Goal: Information Seeking & Learning: Learn about a topic

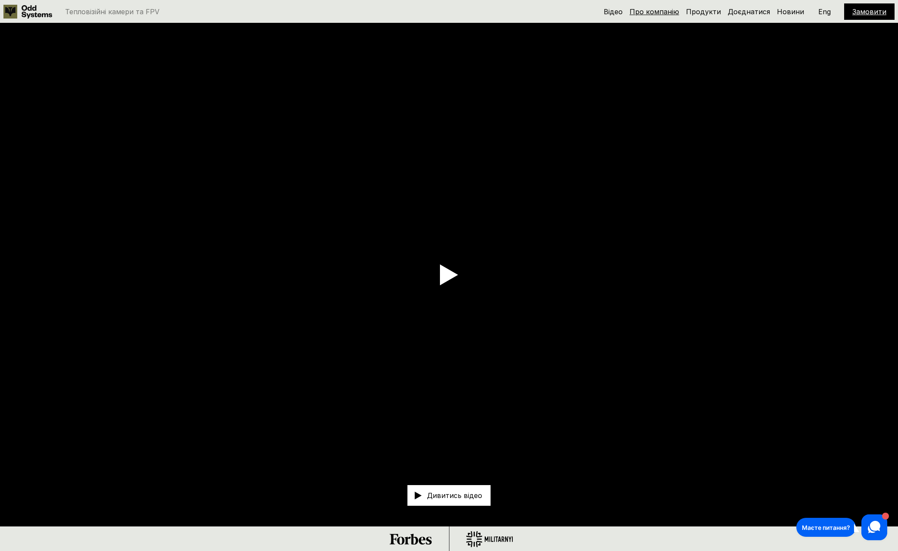
click at [656, 10] on link "Про компанію" at bounding box center [654, 11] width 50 height 9
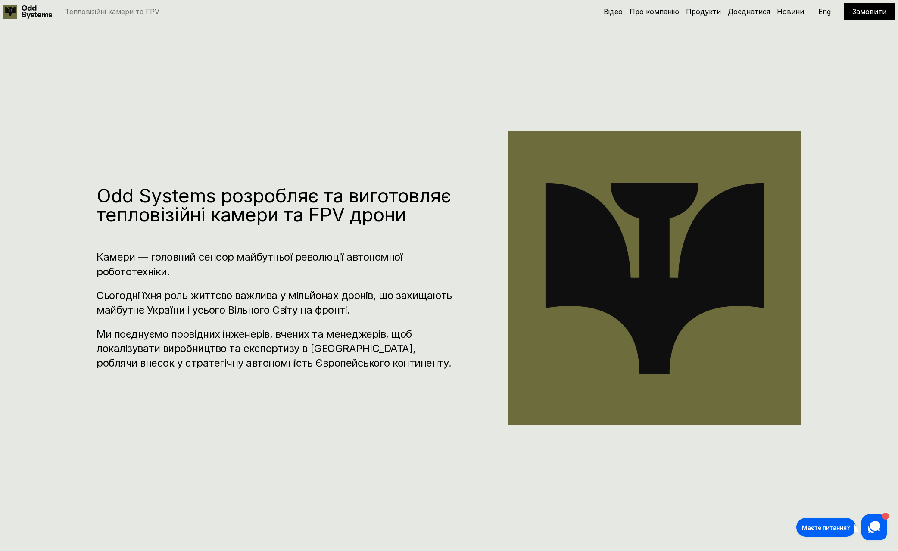
scroll to position [552, 0]
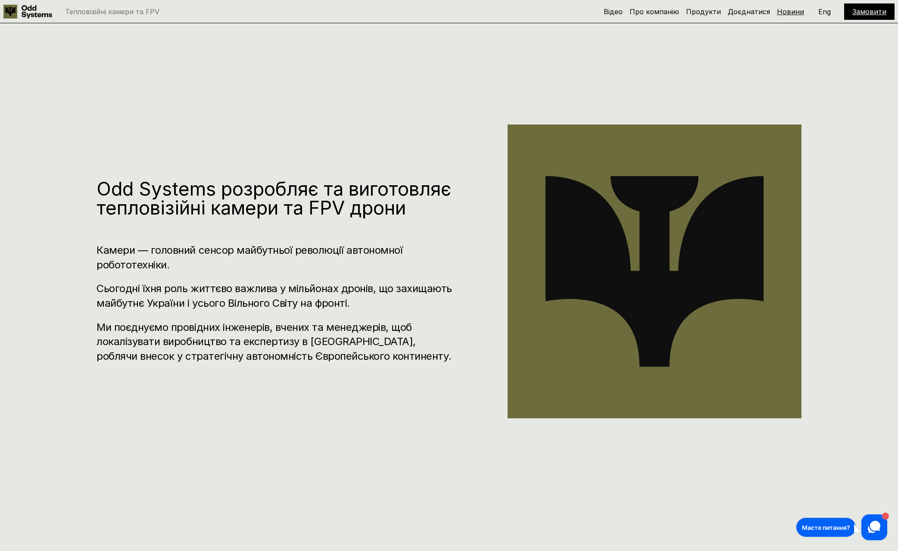
click at [790, 11] on link "Новини" at bounding box center [790, 11] width 27 height 9
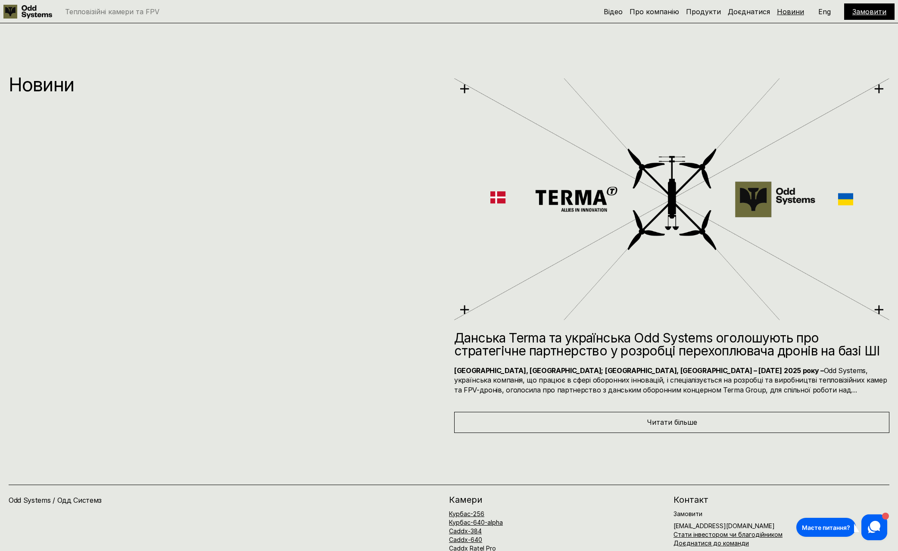
scroll to position [7164, 0]
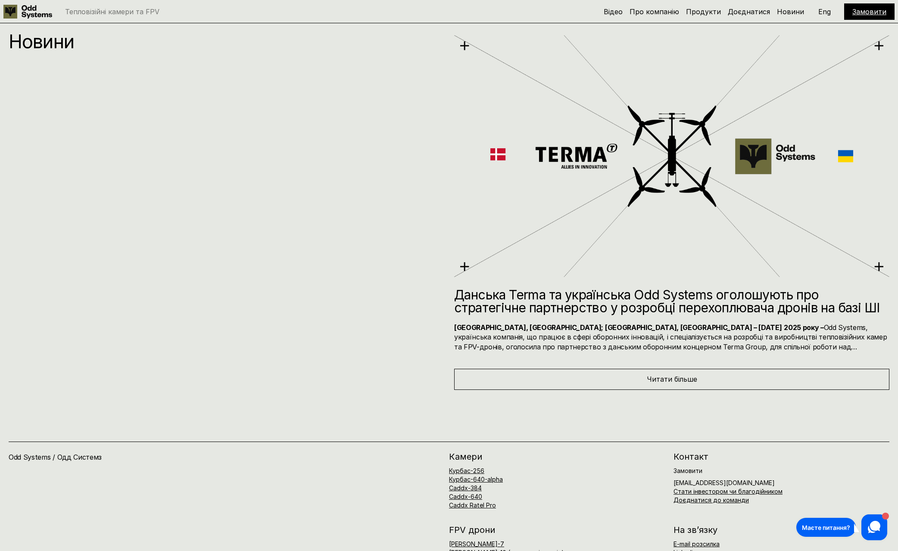
click at [721, 381] on div "Читати більше" at bounding box center [671, 379] width 435 height 21
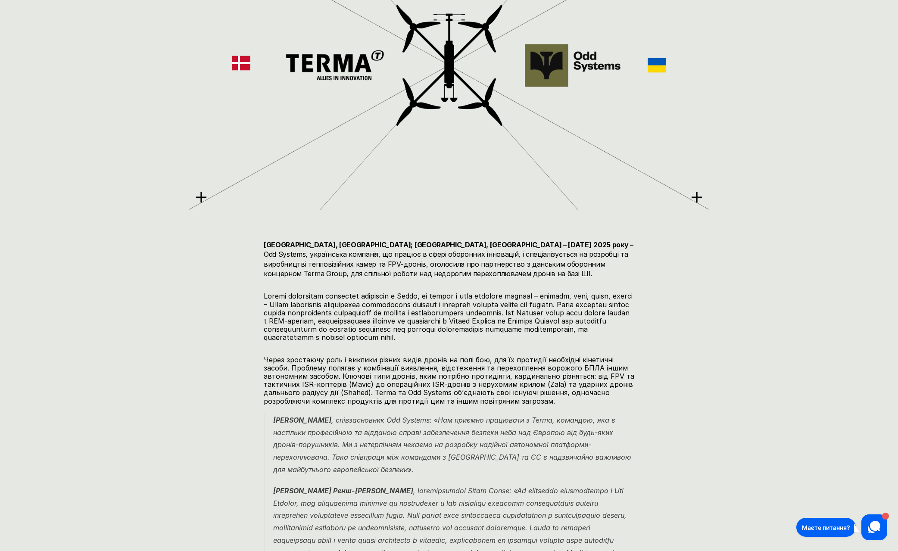
scroll to position [388, 0]
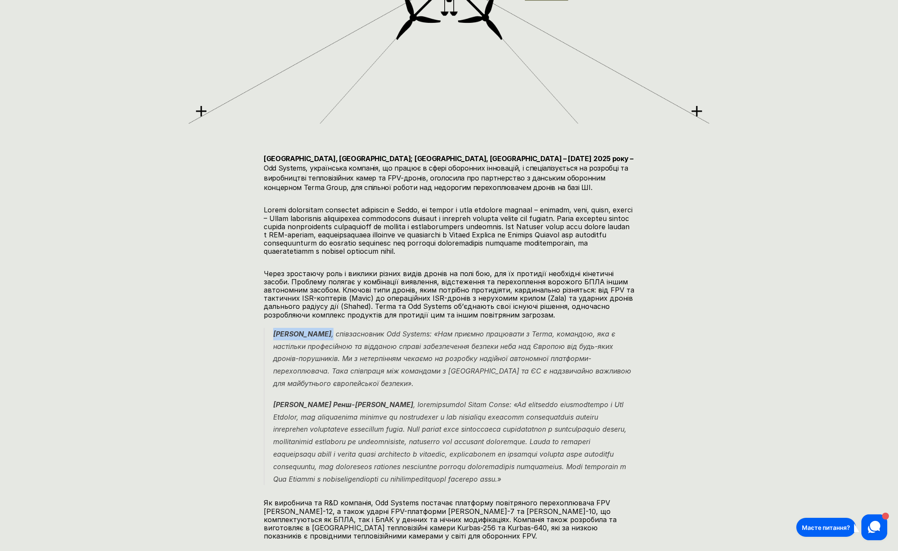
drag, startPoint x: 331, startPoint y: 334, endPoint x: 271, endPoint y: 335, distance: 59.4
click at [271, 335] on blockquote "[PERSON_NAME] , співзасновник Odd Systems: «Нам приємно працювати з Terma, кома…" at bounding box center [449, 407] width 370 height 158
copy em "[PERSON_NAME] ,"
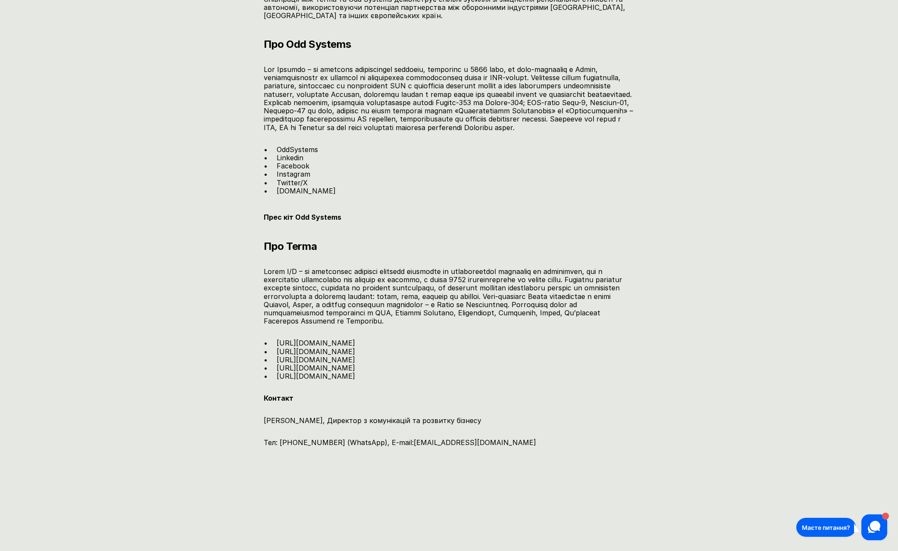
scroll to position [1335, 0]
